Goal: Task Accomplishment & Management: Manage account settings

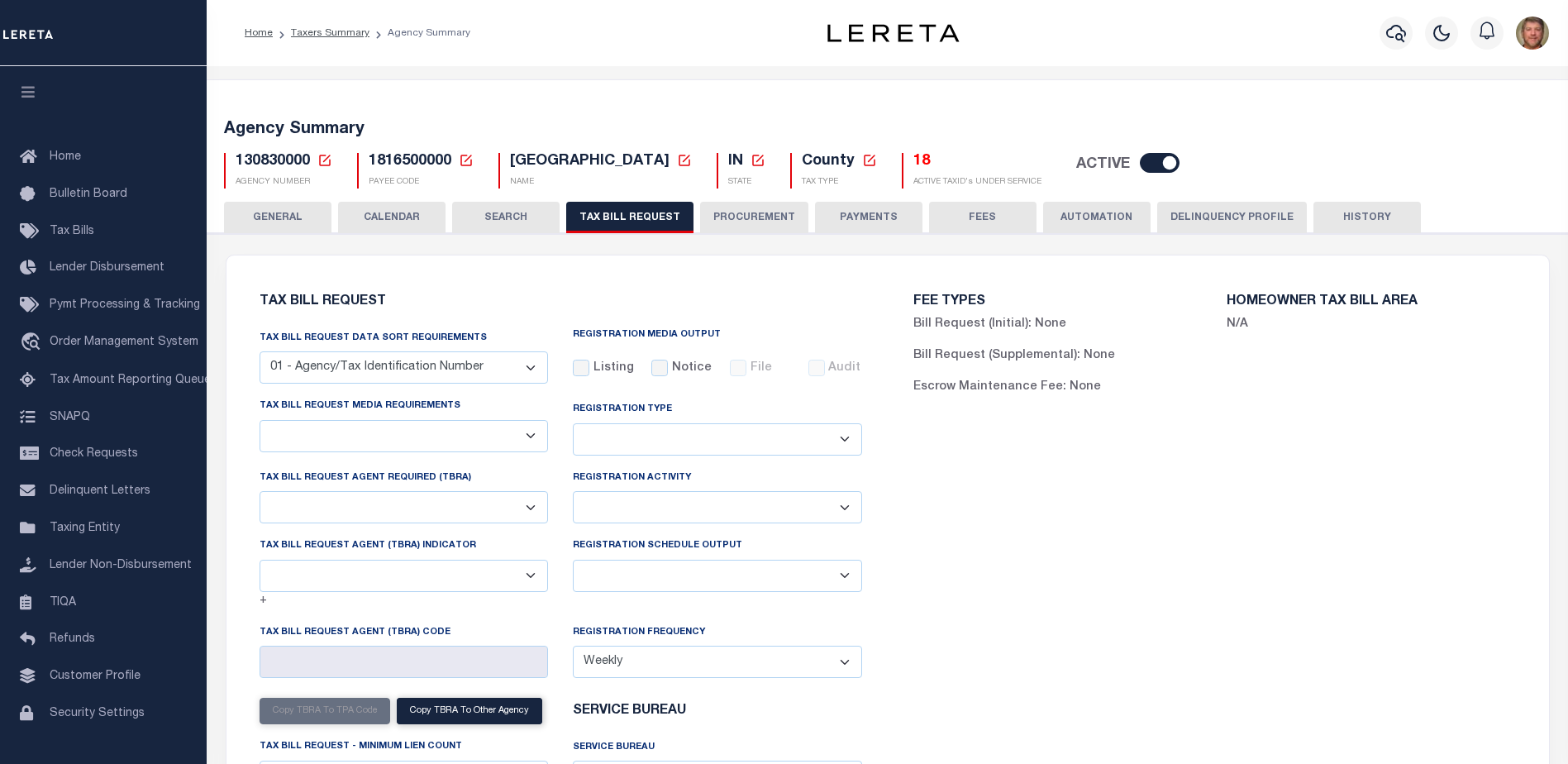
select select "27"
checkbox input "false"
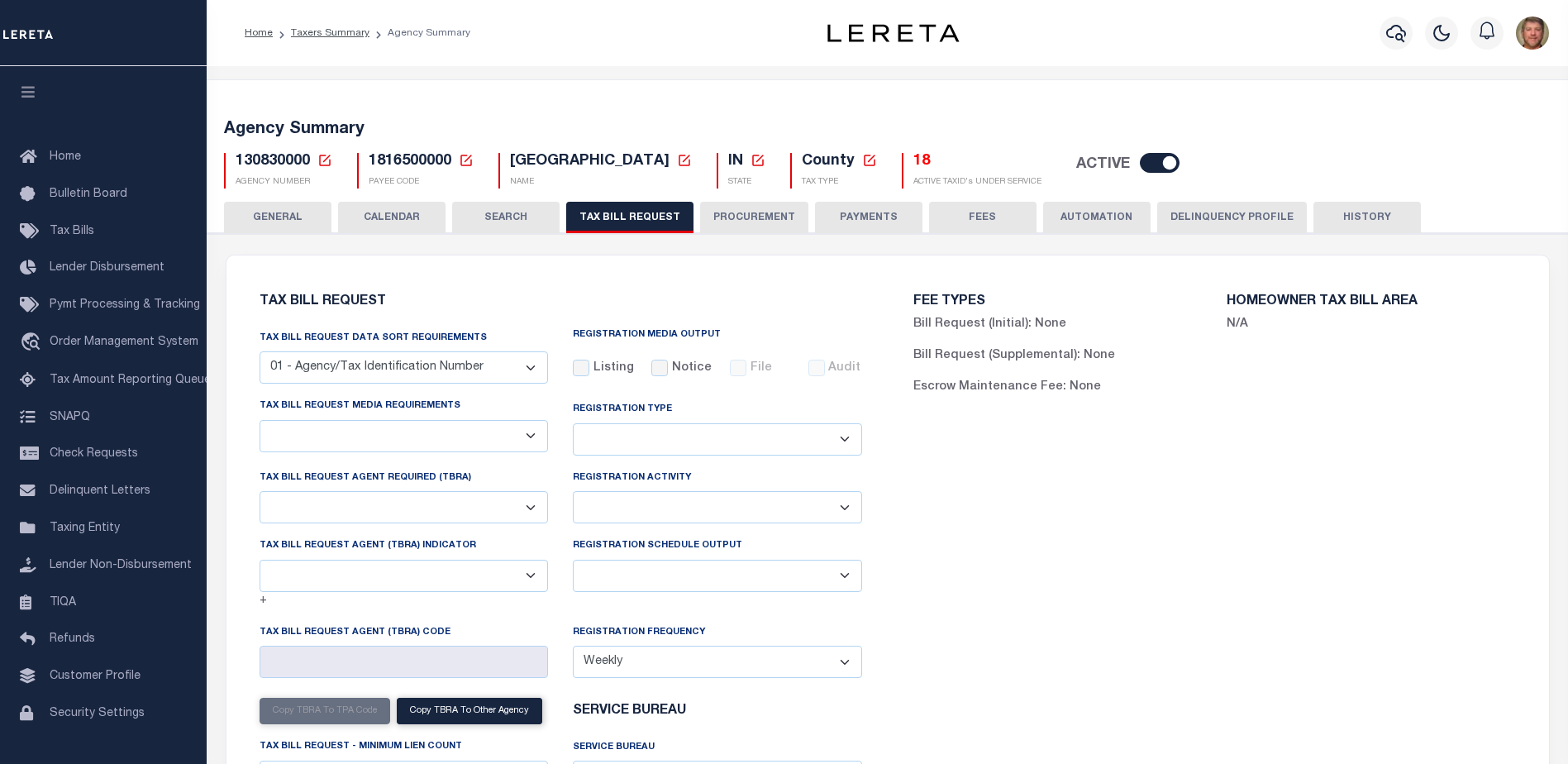
select select "22"
select select "false"
select select "15"
select select
select select "1801743001"
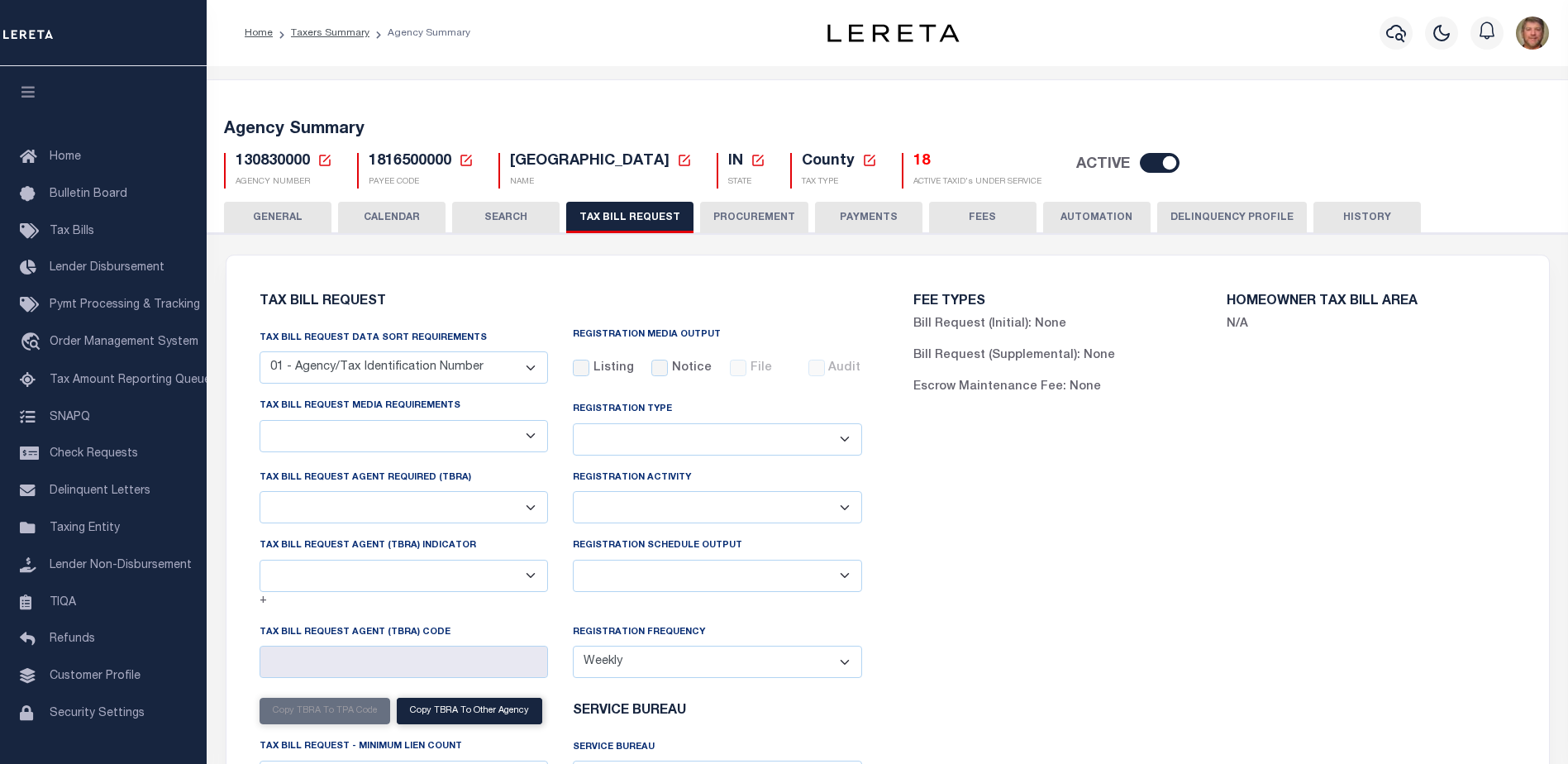
select select "1"
click at [927, 164] on h5 "18" at bounding box center [977, 162] width 128 height 18
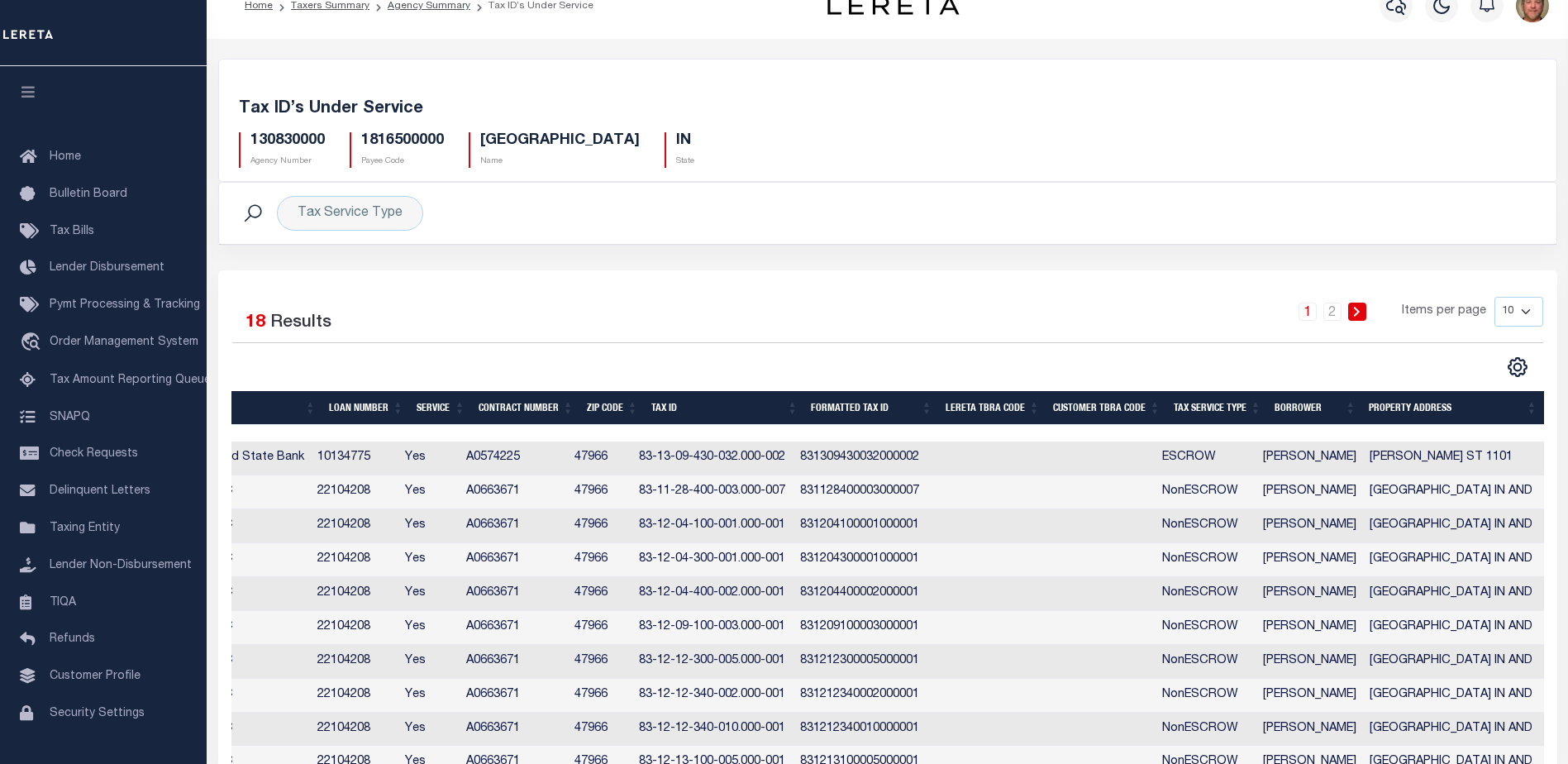
scroll to position [0, 565]
click at [655, 466] on td "83-13-09-430-032.000-002" at bounding box center [712, 458] width 160 height 34
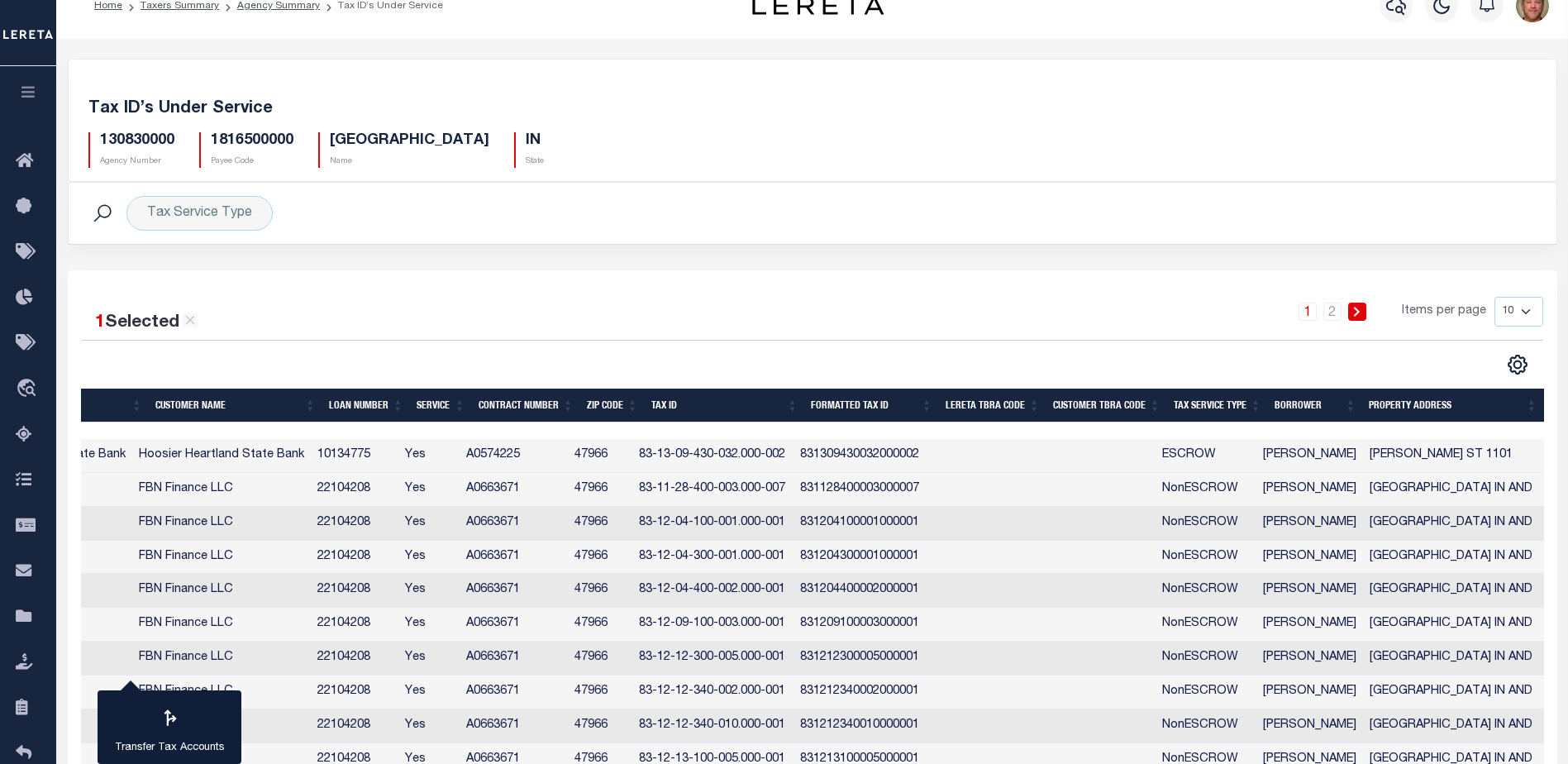
scroll to position [0, 415]
drag, startPoint x: 654, startPoint y: 455, endPoint x: 798, endPoint y: 450, distance: 144.1
click at [793, 450] on td "83-13-09-430-032.000-002" at bounding box center [712, 456] width 160 height 34
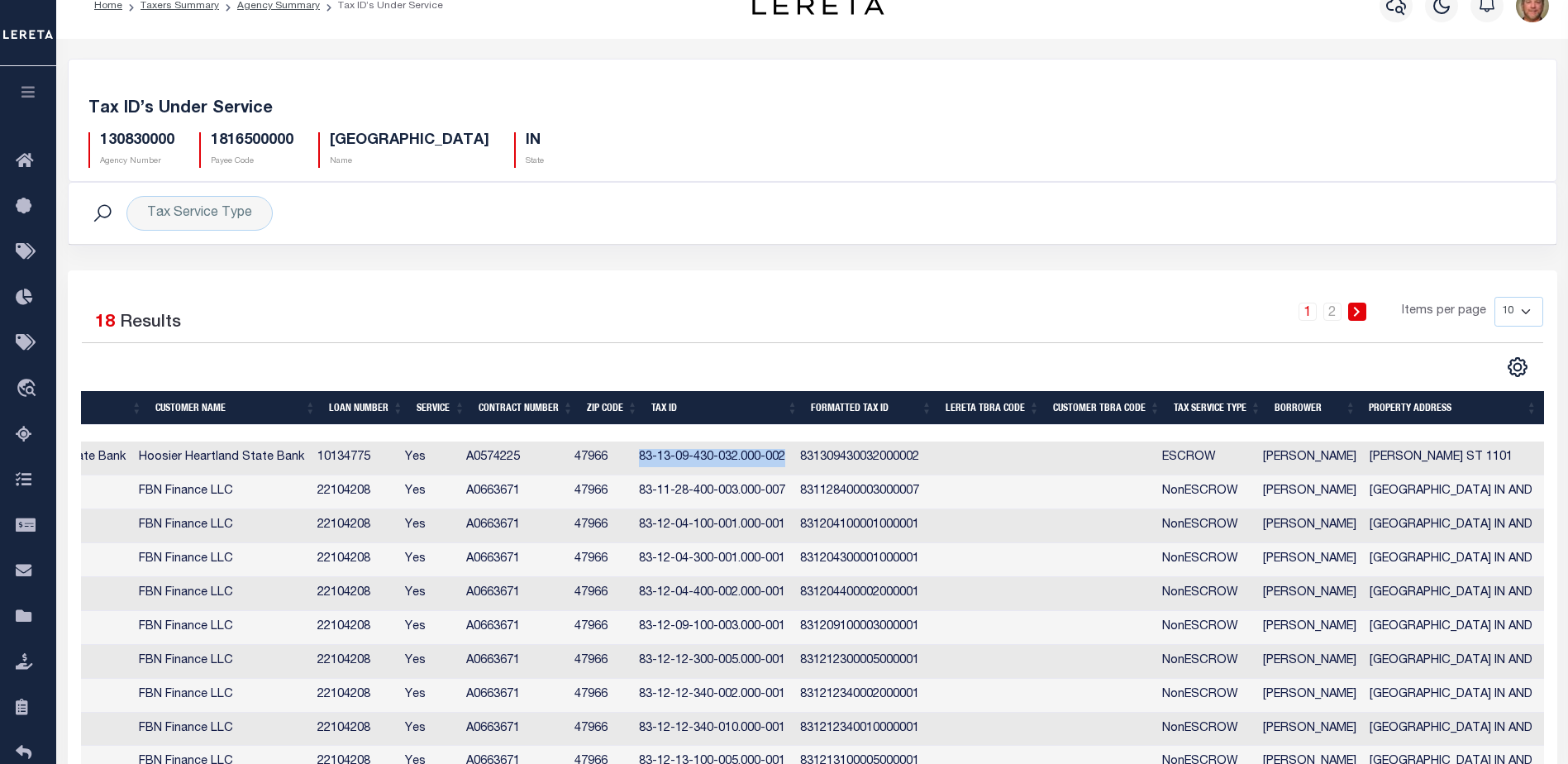
copy td "83-13-09-430-032.000-002"
drag, startPoint x: 1274, startPoint y: 459, endPoint x: 1355, endPoint y: 456, distance: 81.1
click at [1355, 456] on td "CLINT ANGLIN" at bounding box center [1309, 458] width 107 height 34
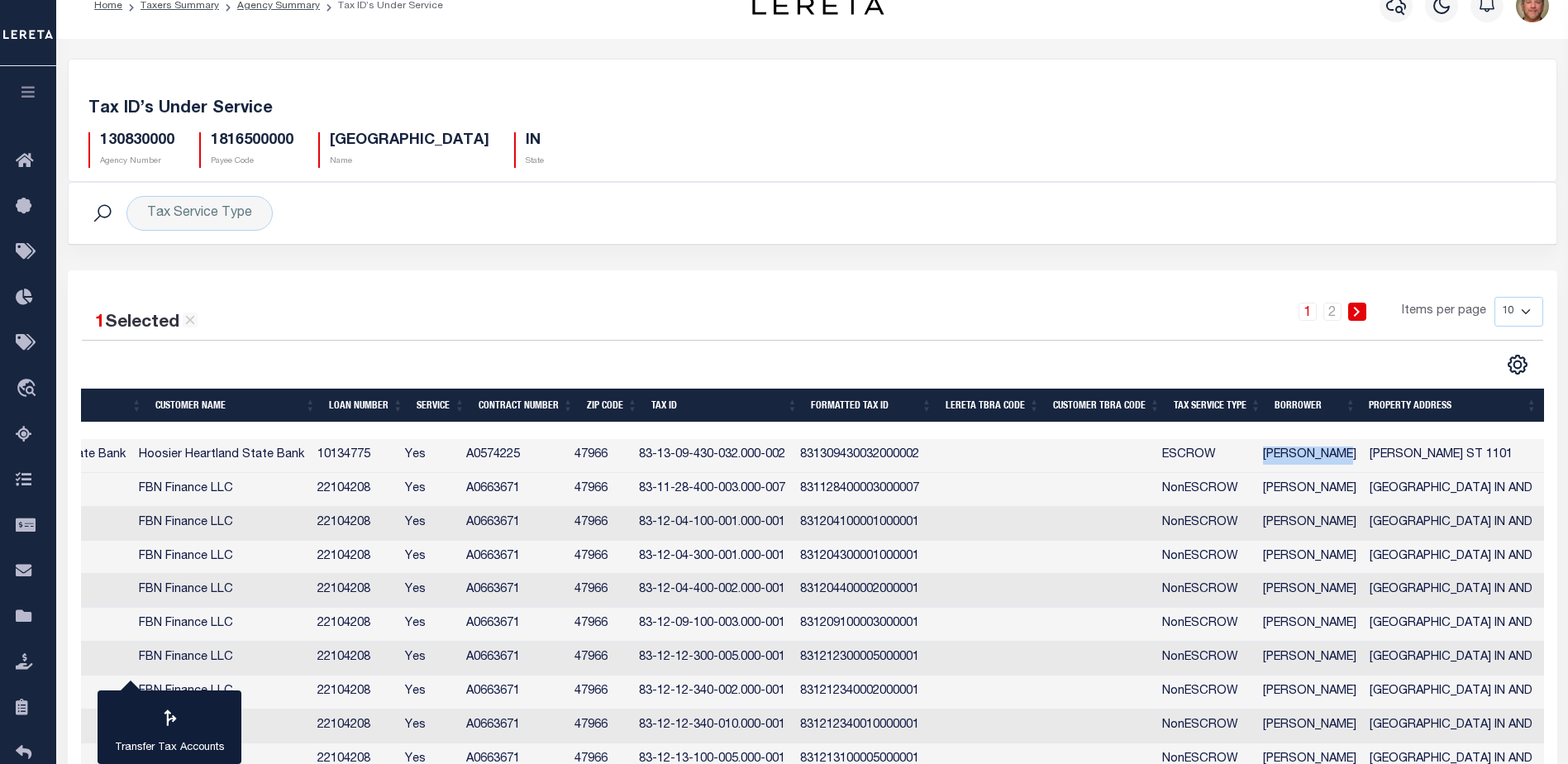
click at [1276, 459] on td "CLINT ANGLIN" at bounding box center [1309, 456] width 107 height 34
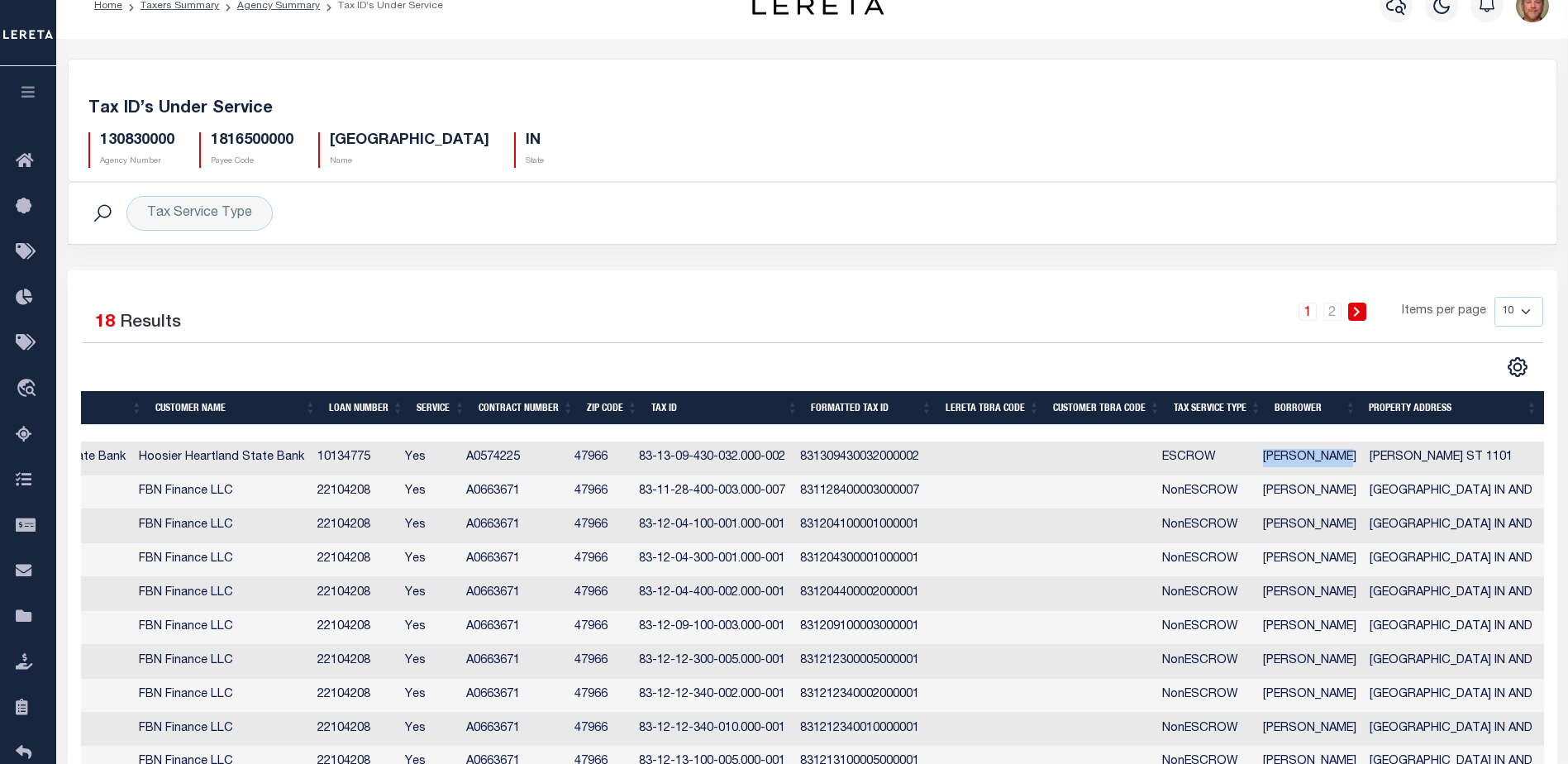
drag, startPoint x: 1275, startPoint y: 459, endPoint x: 1358, endPoint y: 459, distance: 83.0
click at [1358, 459] on td "CLINT ANGLIN" at bounding box center [1309, 458] width 107 height 34
checkbox input "true"
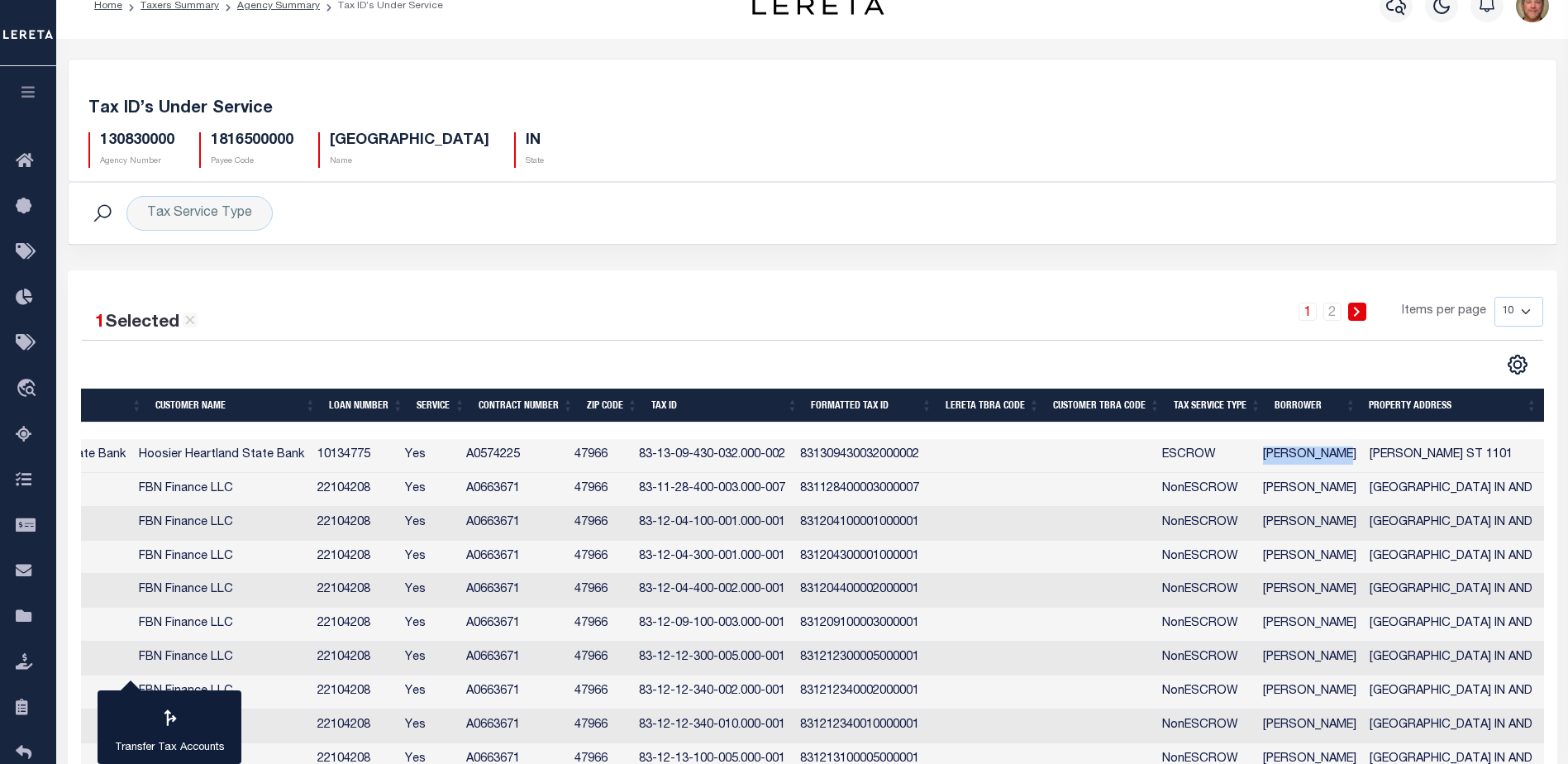
copy td "CLINT ANGLIN"
click at [147, 142] on h5 "130830000" at bounding box center [138, 141] width 75 height 18
click at [173, 139] on h5 "130830000" at bounding box center [138, 141] width 75 height 18
click at [27, 624] on icon at bounding box center [28, 617] width 26 height 21
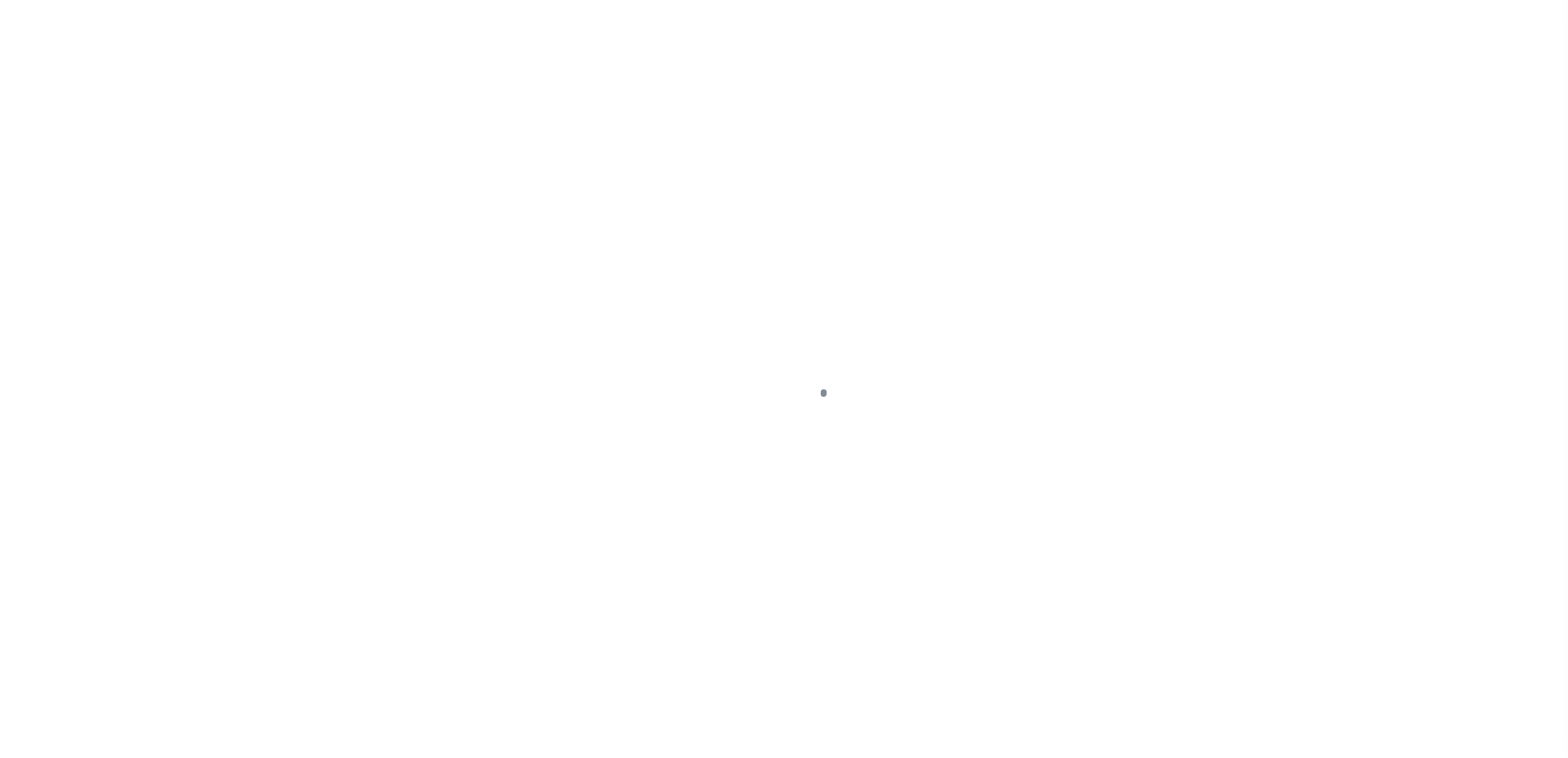
scroll to position [41, 0]
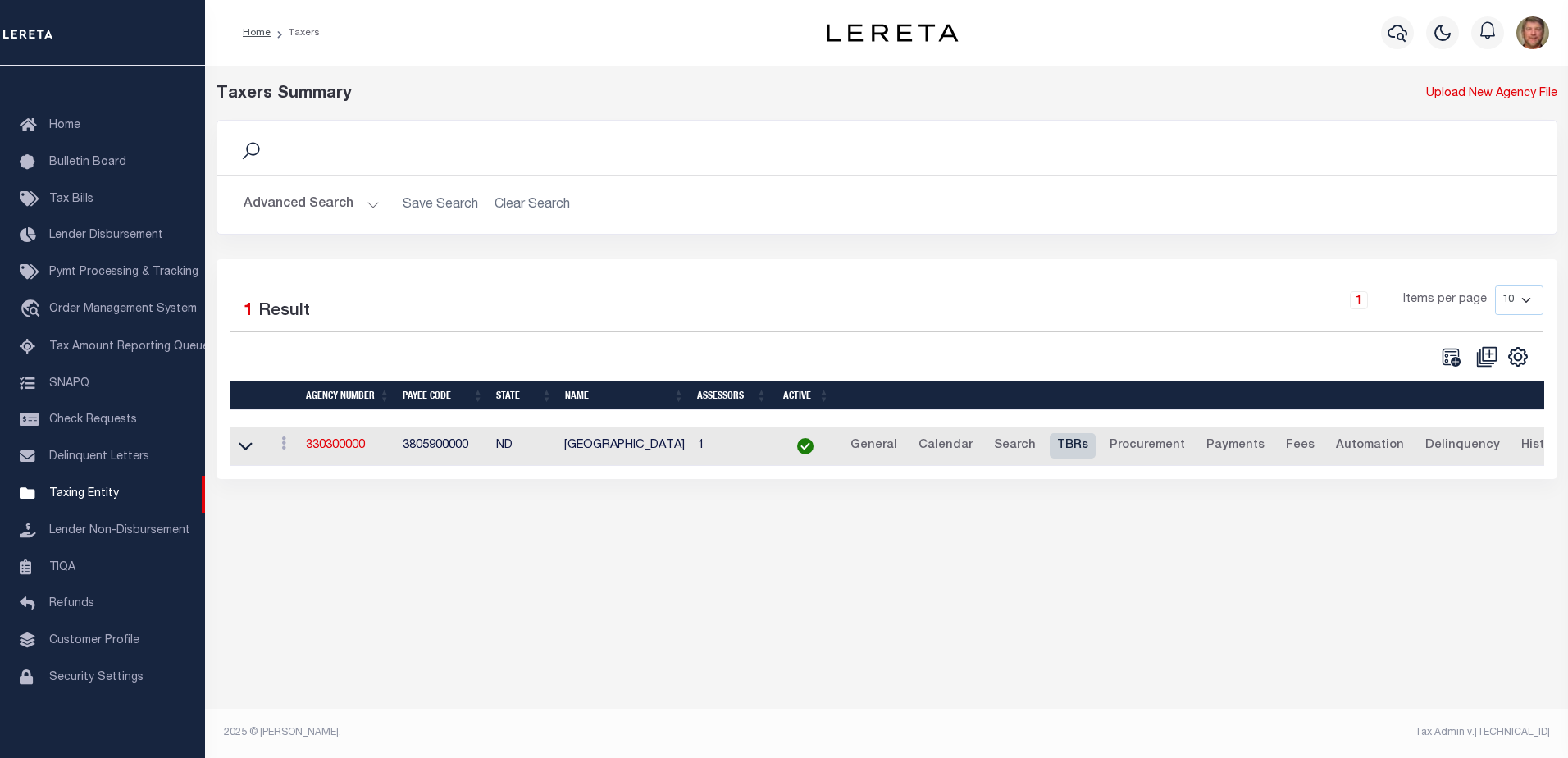
click at [1069, 448] on link "TBRs" at bounding box center [1072, 446] width 46 height 26
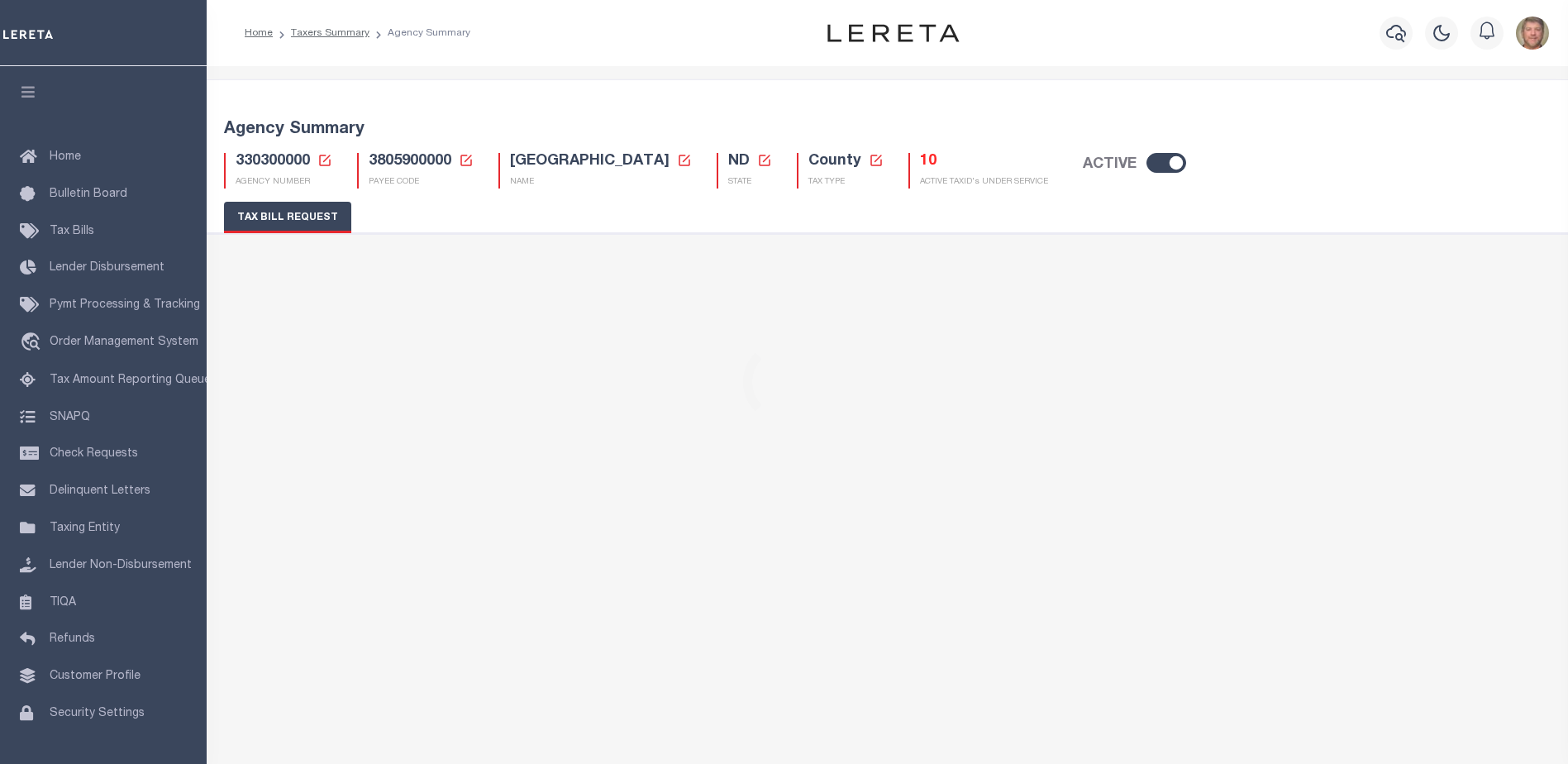
click at [920, 160] on h5 "10" at bounding box center [984, 162] width 128 height 18
